Goal: Information Seeking & Learning: Learn about a topic

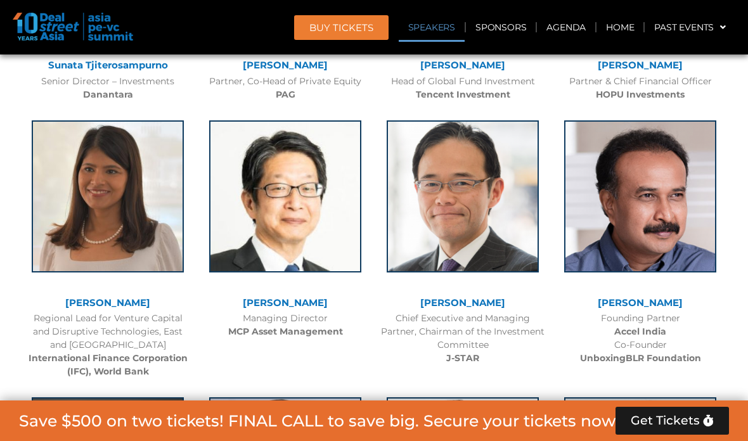
click at [565, 36] on link "Agenda" at bounding box center [566, 27] width 58 height 29
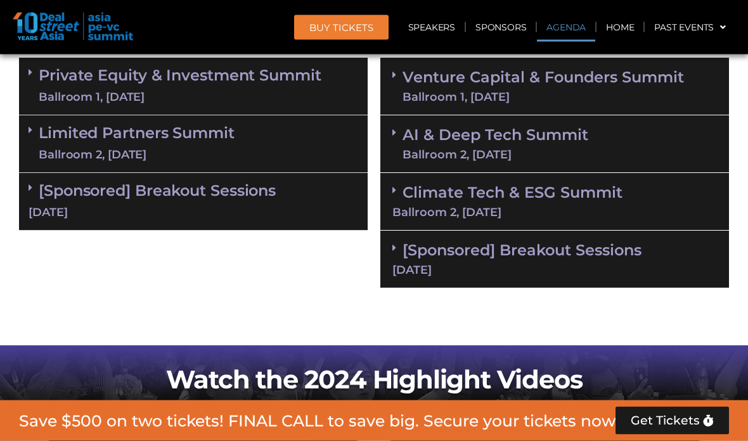
click at [503, 190] on link "Climate Tech & ESG Summit Ballroom 2, [DATE]" at bounding box center [554, 201] width 324 height 35
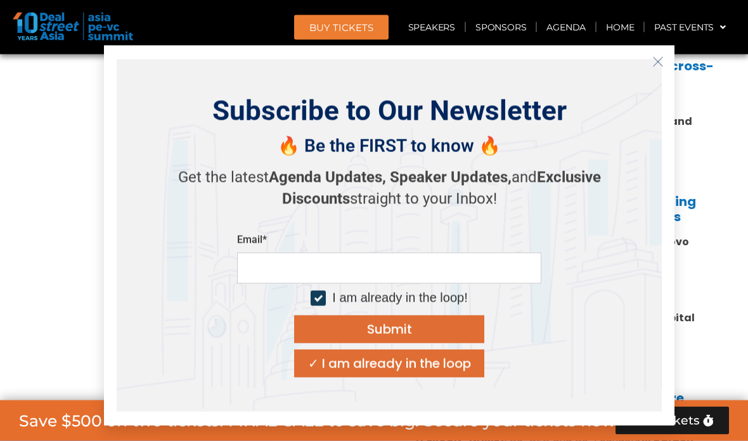
scroll to position [1577, 0]
click at [664, 72] on button "Close" at bounding box center [658, 62] width 20 height 20
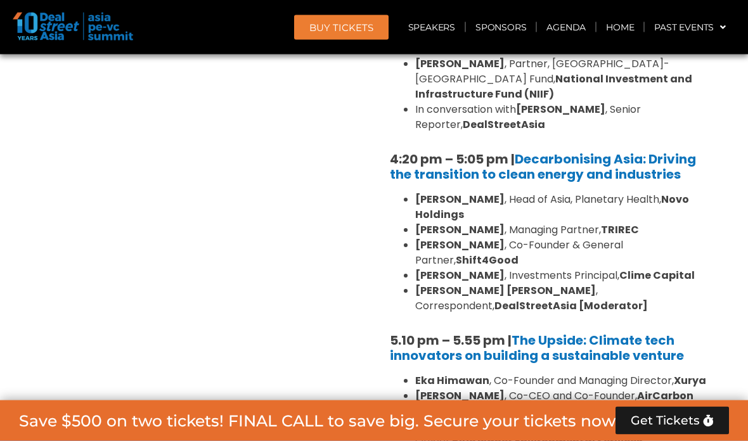
scroll to position [1605, 0]
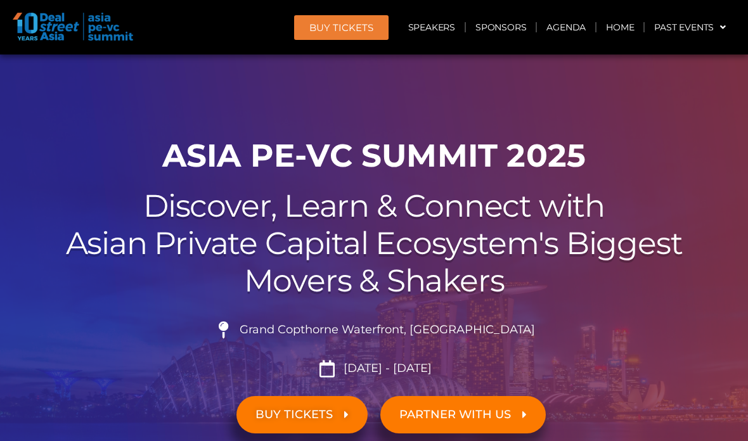
click at [567, 30] on link "Agenda" at bounding box center [566, 27] width 58 height 29
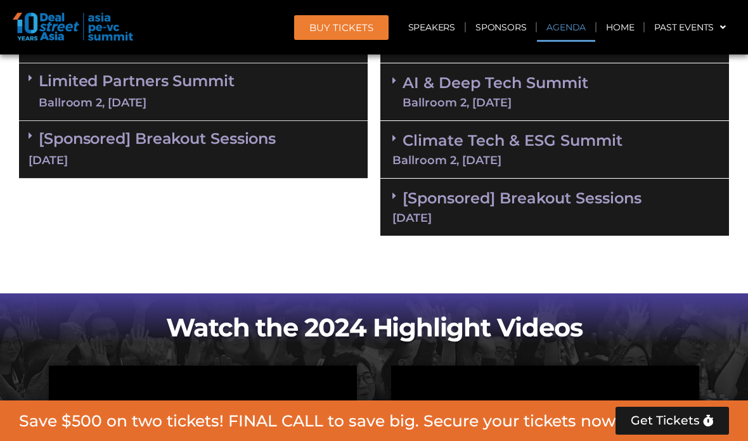
scroll to position [854, 0]
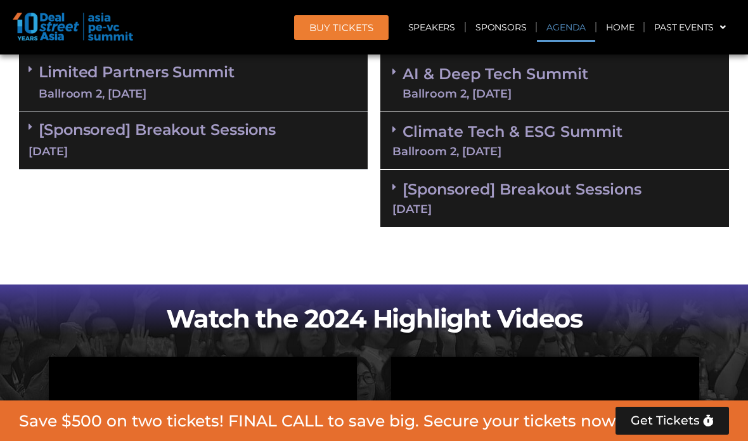
click at [503, 134] on link "Climate Tech & ESG Summit Ballroom 2, 11 Sept" at bounding box center [554, 139] width 324 height 35
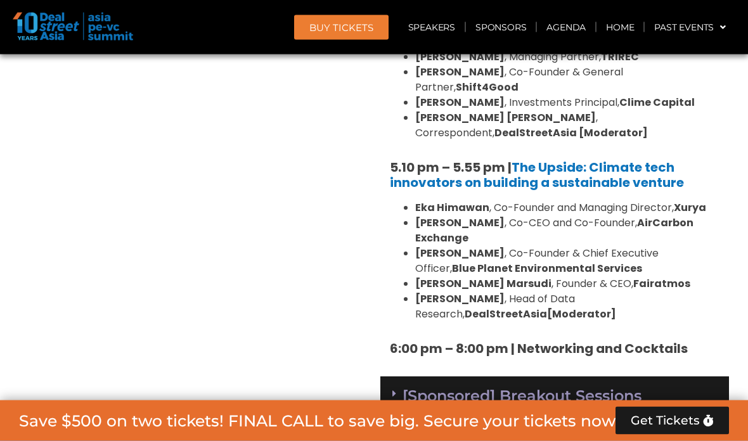
scroll to position [1792, 0]
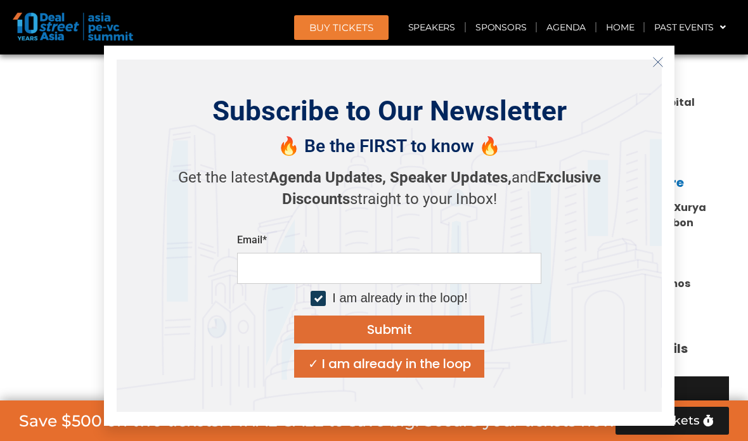
click at [665, 65] on button "Close" at bounding box center [658, 62] width 20 height 20
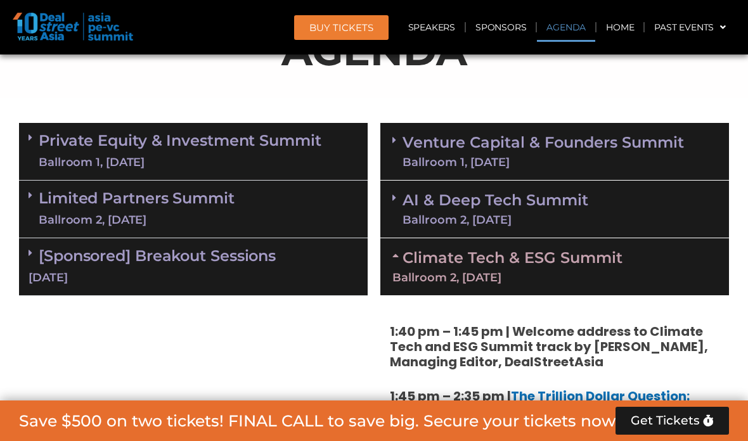
scroll to position [730, 0]
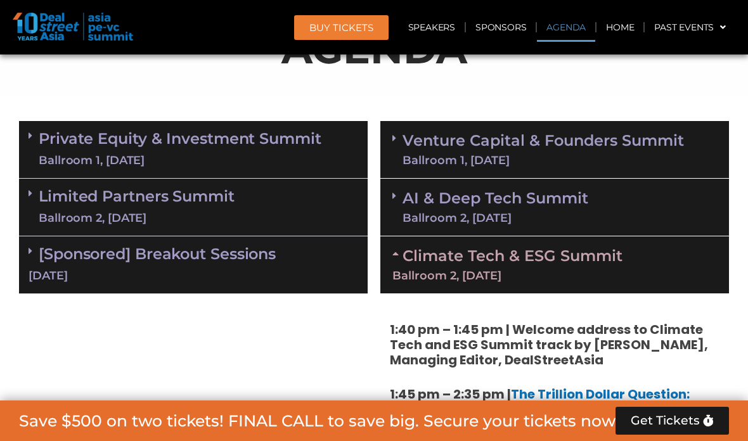
click at [667, 146] on link "Venture Capital & Founders​ Summit Ballroom 1, 11 Sept" at bounding box center [542, 149] width 281 height 33
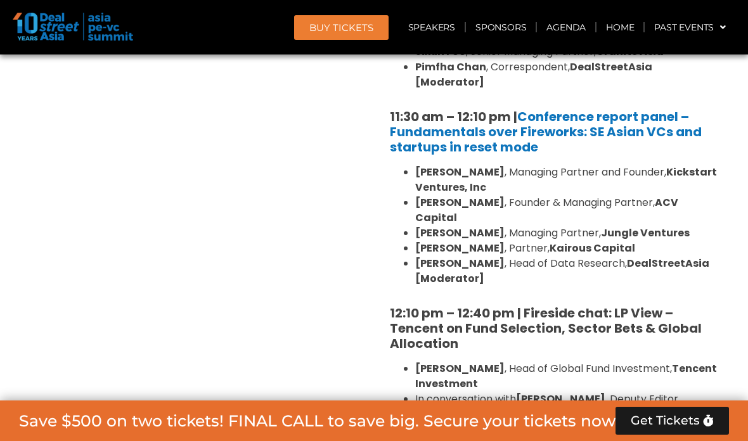
scroll to position [1277, 0]
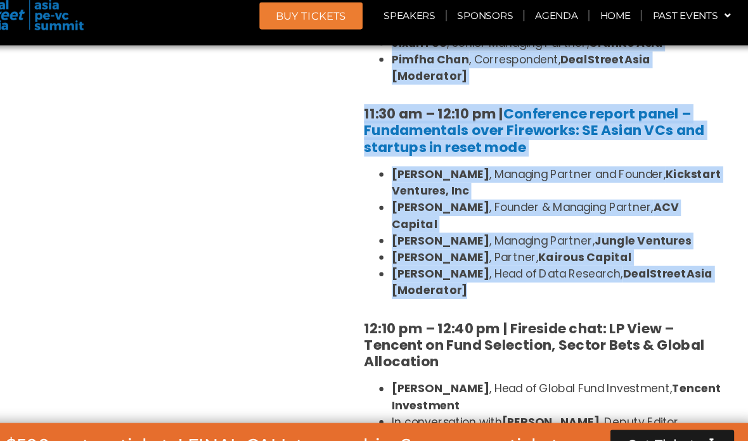
click at [482, 305] on strong "12:10 pm – 12:40 pm | Fireside chat: LP View – Tencent on Fund Selection, Secto…" at bounding box center [546, 329] width 312 height 48
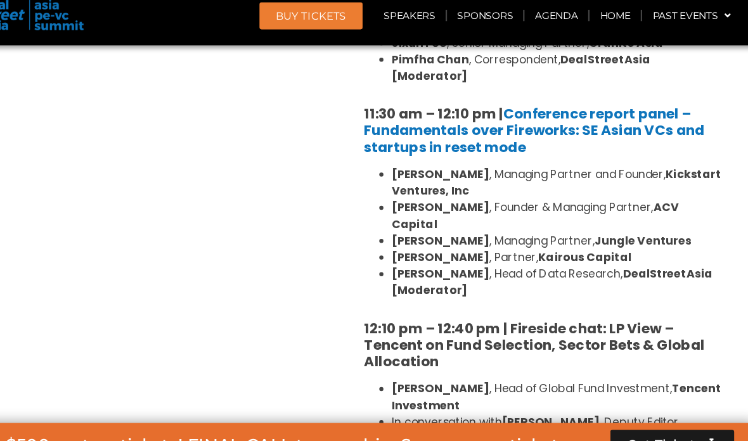
click at [510, 257] on li "Andi Haswidi , Head of Data Research, DealStreetAsia [Moderator]" at bounding box center [567, 272] width 304 height 30
